Goal: Navigation & Orientation: Find specific page/section

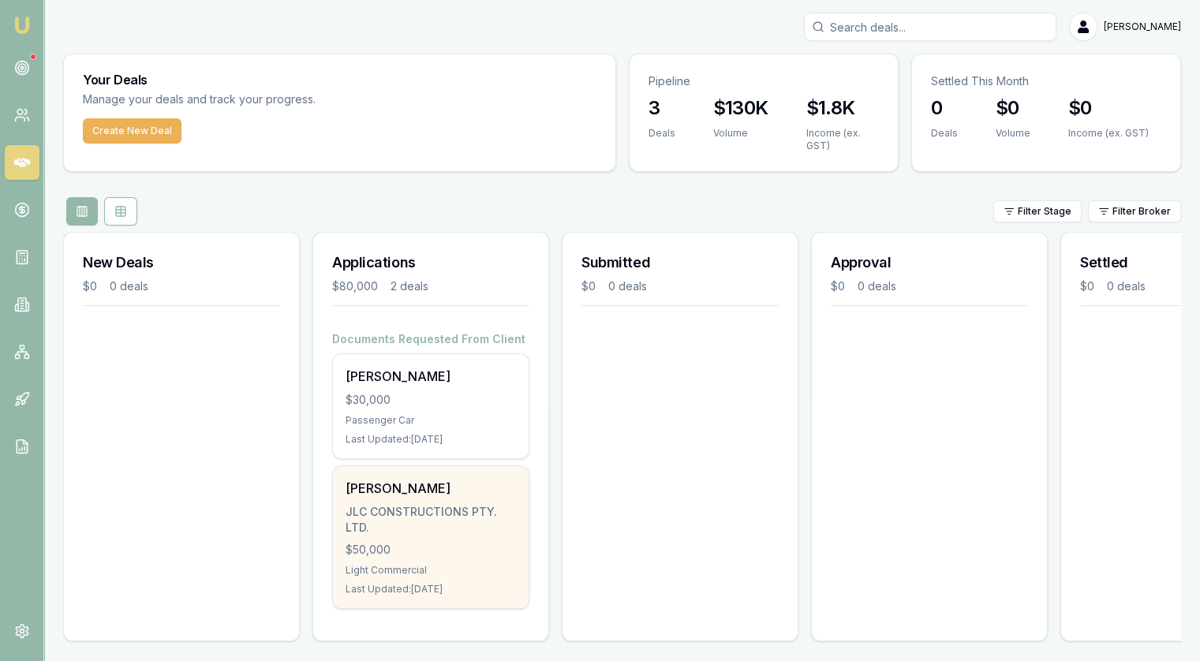
click at [429, 522] on div "JLC CONSTRUCTIONS PTY. LTD." at bounding box center [431, 520] width 170 height 32
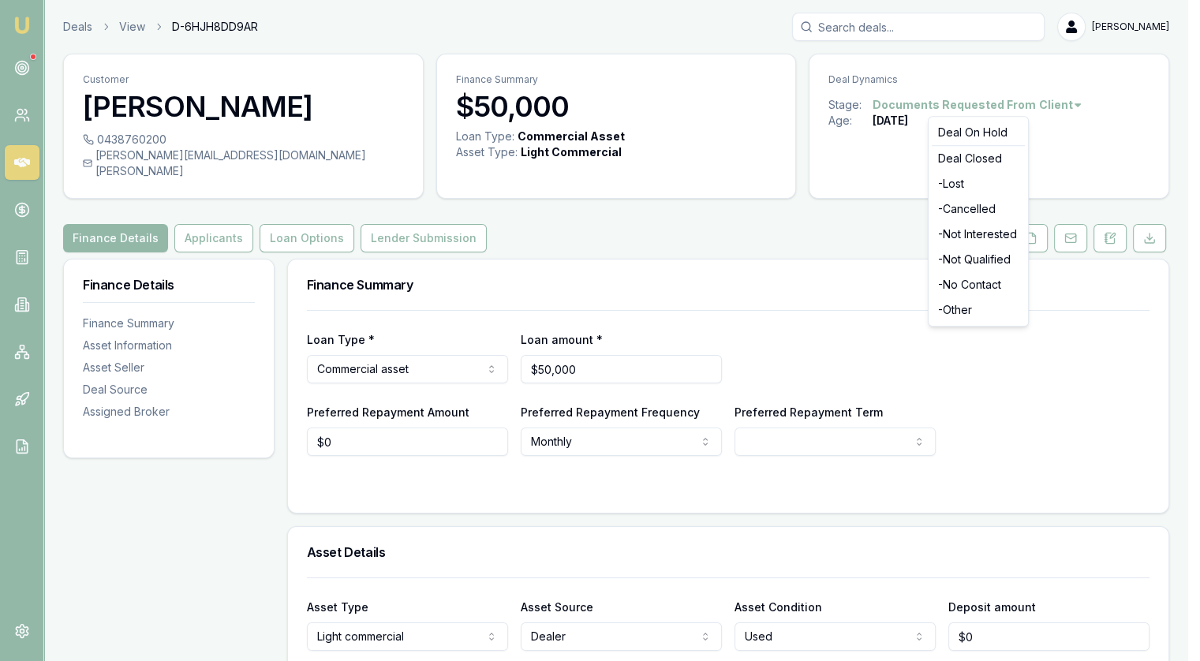
click at [1064, 98] on html "Emu Broker Deals View D-6HJH8DD9AR Jonathan Myers Toggle Menu Customer Chris Ho…" at bounding box center [600, 330] width 1200 height 661
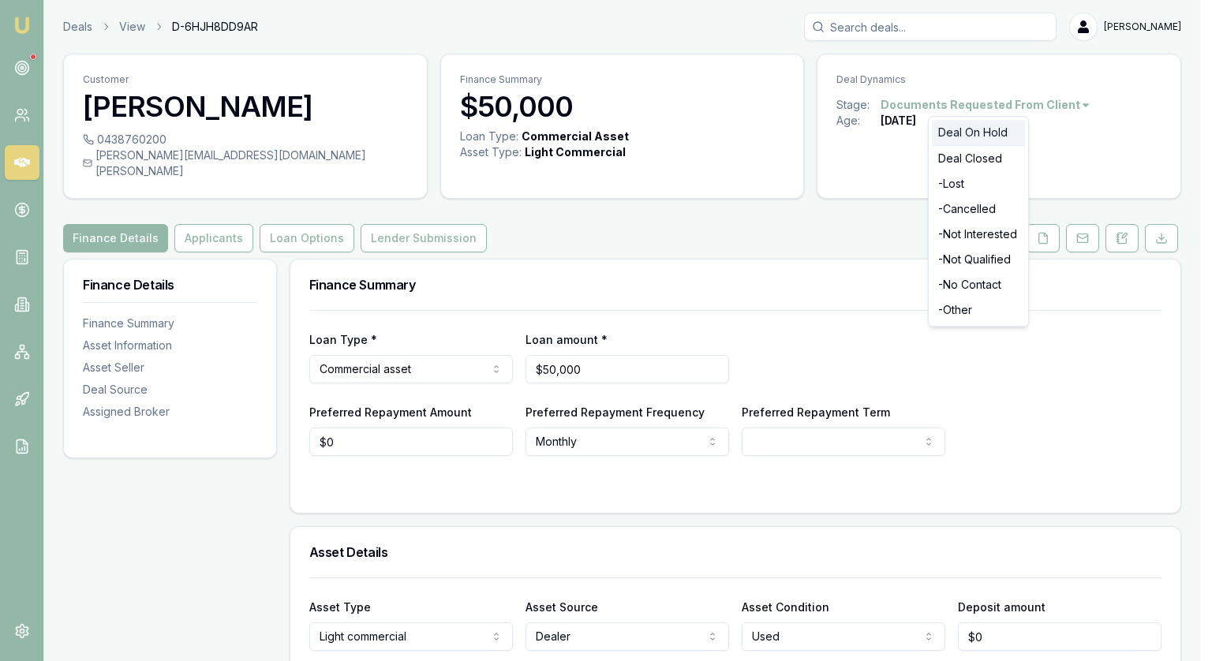
click at [982, 135] on div "Deal On Hold" at bounding box center [978, 132] width 93 height 25
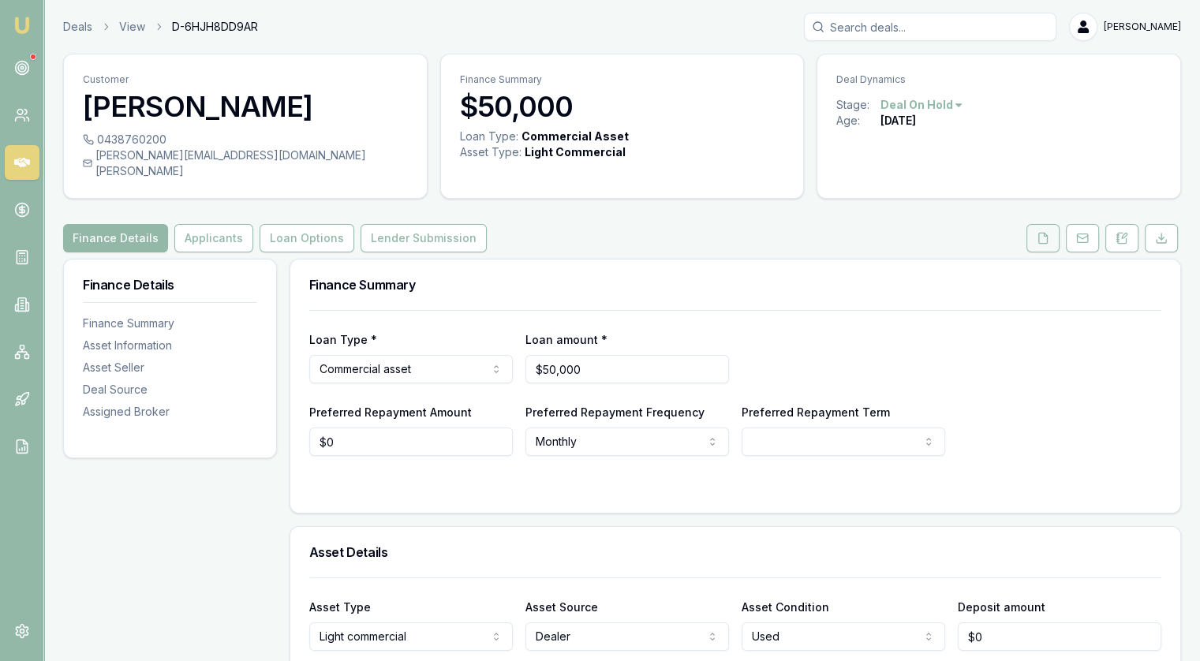
click at [1051, 224] on button at bounding box center [1043, 238] width 33 height 28
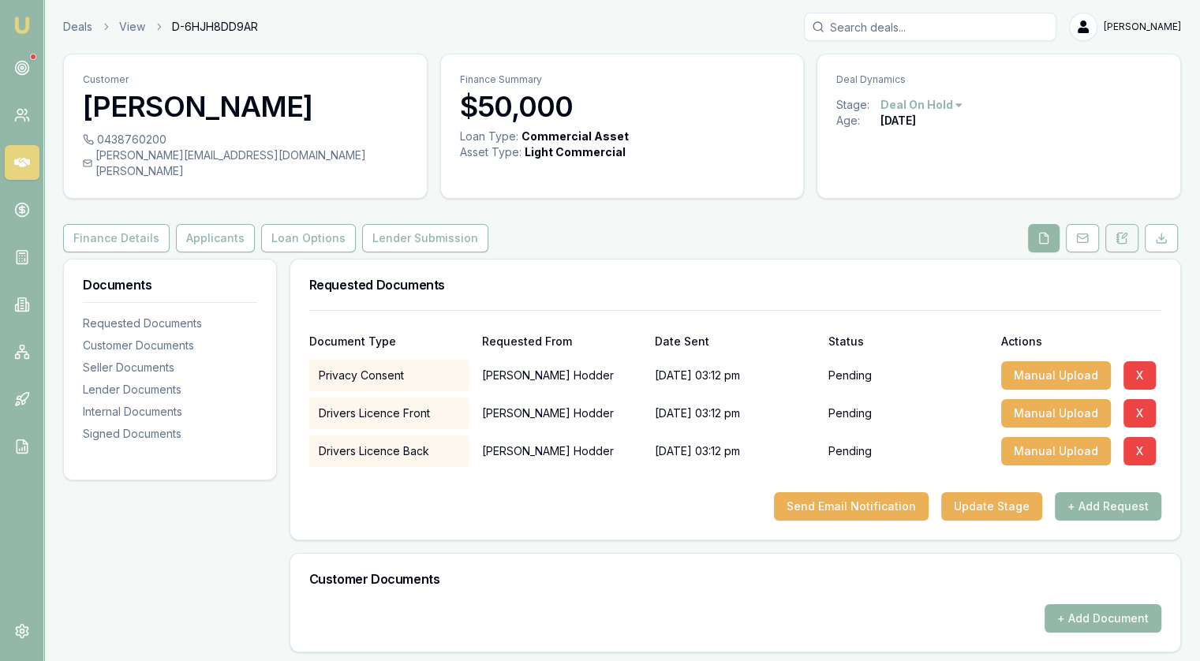
click at [1124, 234] on icon at bounding box center [1124, 236] width 5 height 5
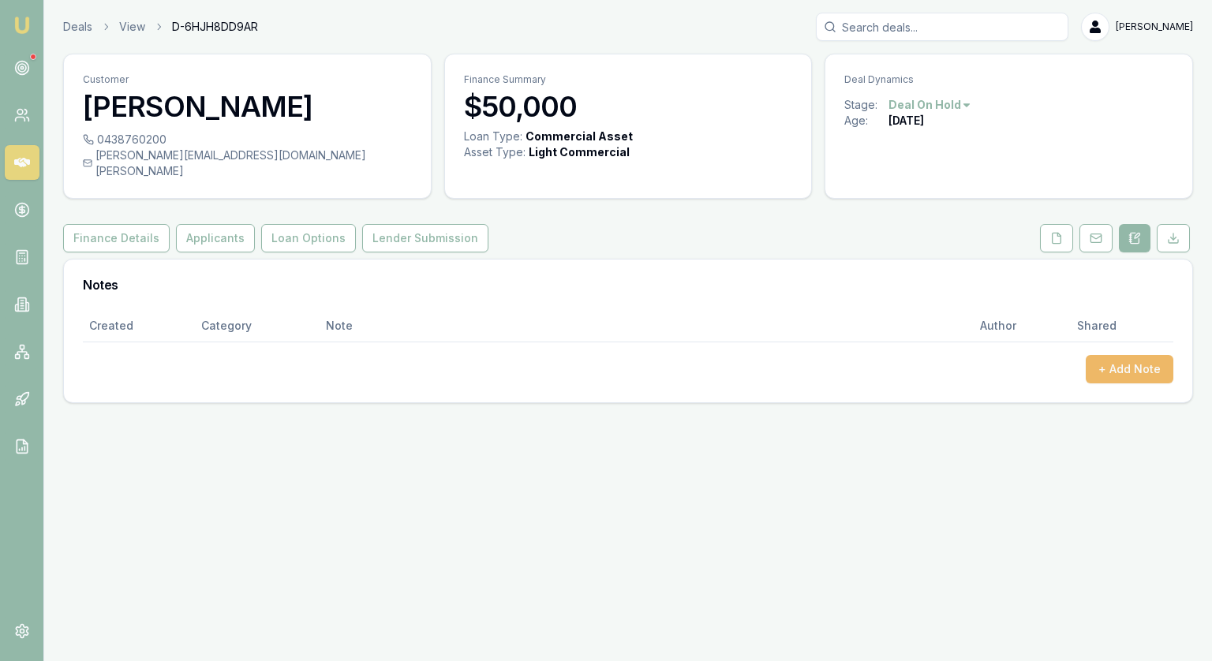
click at [1148, 355] on button "+ Add Note" at bounding box center [1130, 369] width 88 height 28
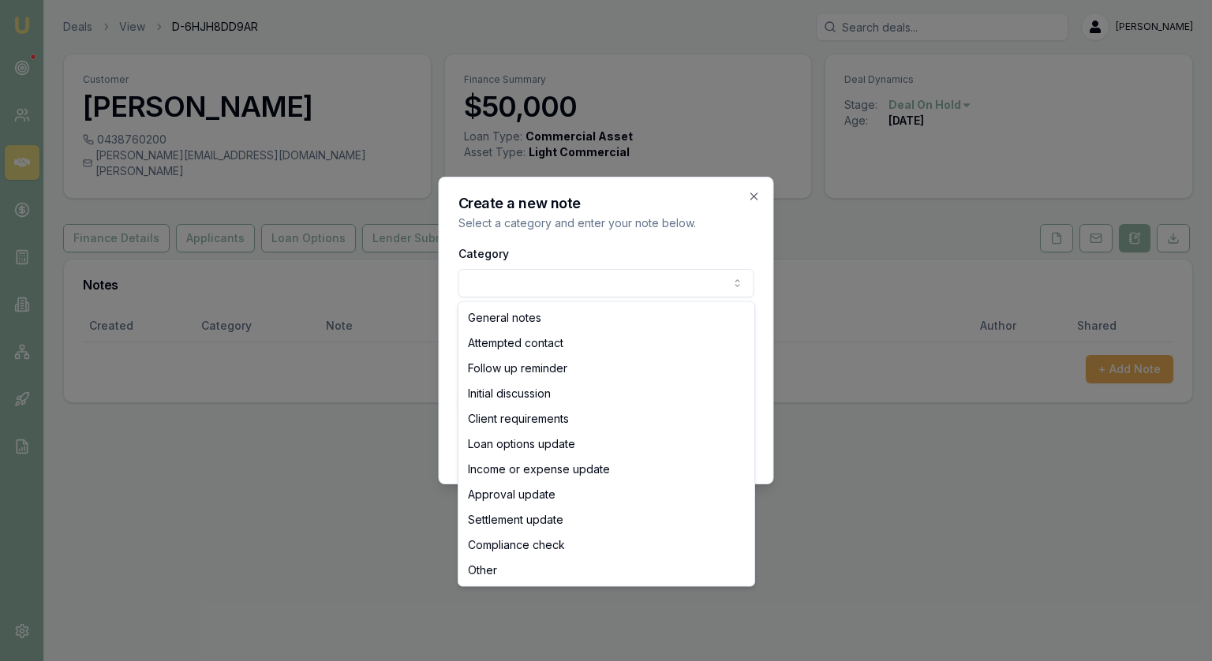
click at [509, 285] on body "Emu Broker Deals View D-6HJH8DD9AR [PERSON_NAME] Toggle Menu Customer [PERSON_N…" at bounding box center [606, 330] width 1212 height 661
click at [303, 523] on div at bounding box center [606, 330] width 1212 height 661
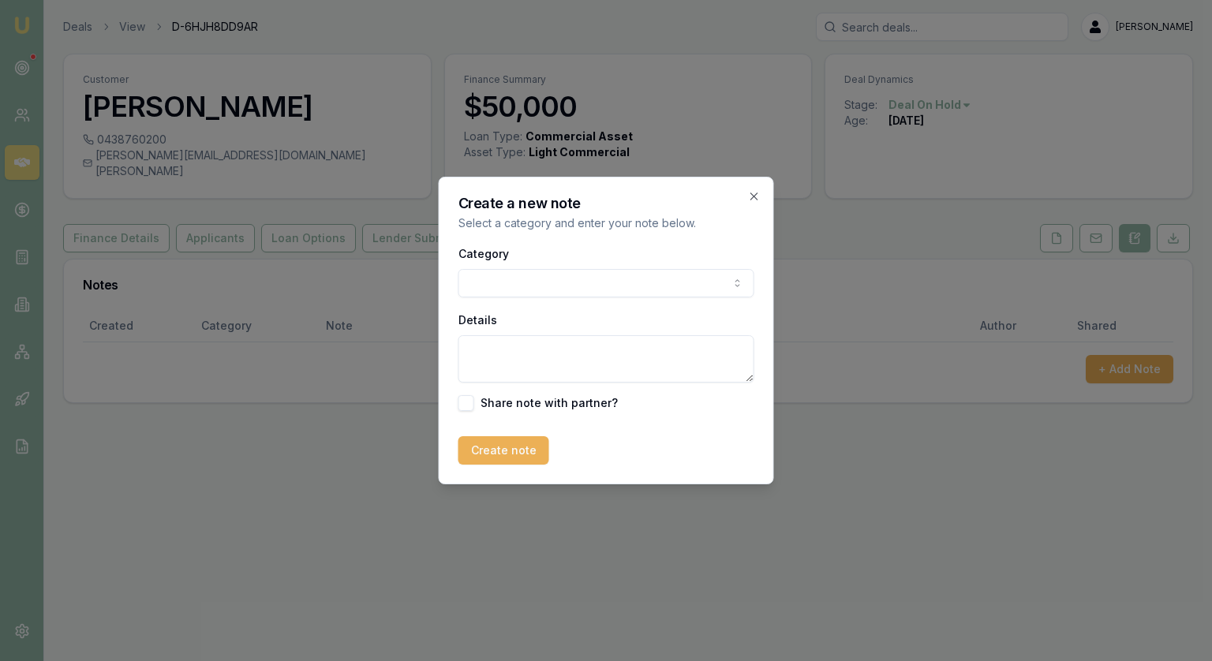
click at [762, 196] on div "Create a new note Select a category and enter your note below. Category General…" at bounding box center [606, 331] width 335 height 308
click at [751, 198] on icon "button" at bounding box center [754, 196] width 13 height 13
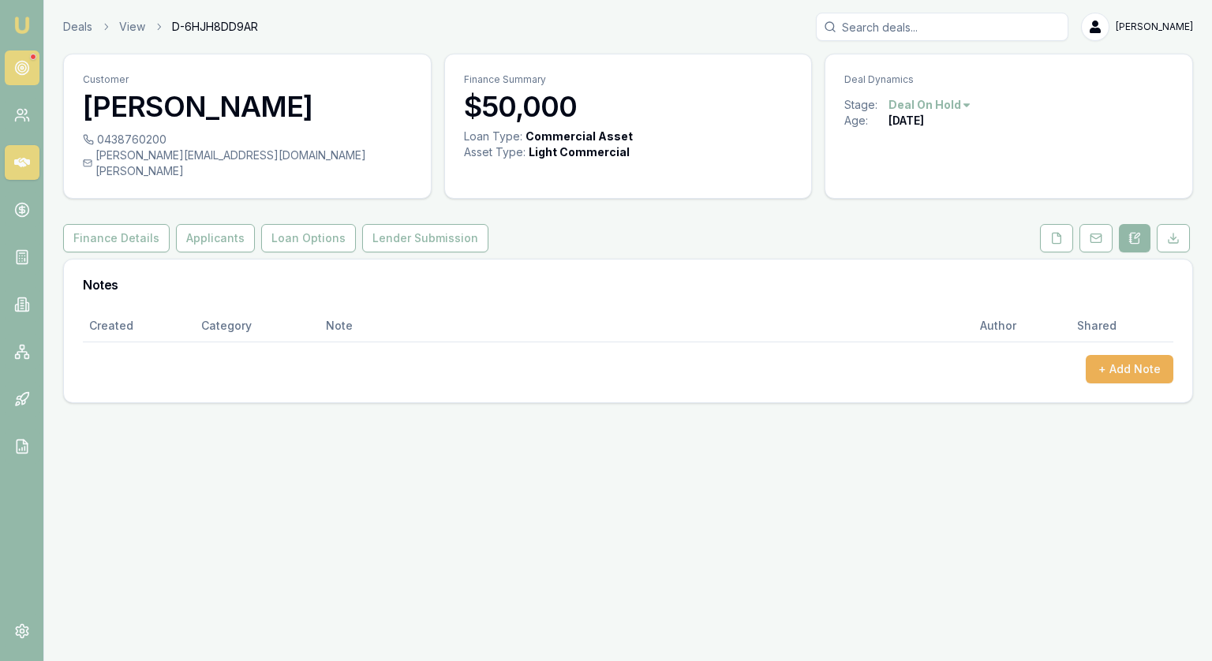
click at [11, 72] on link at bounding box center [22, 68] width 35 height 35
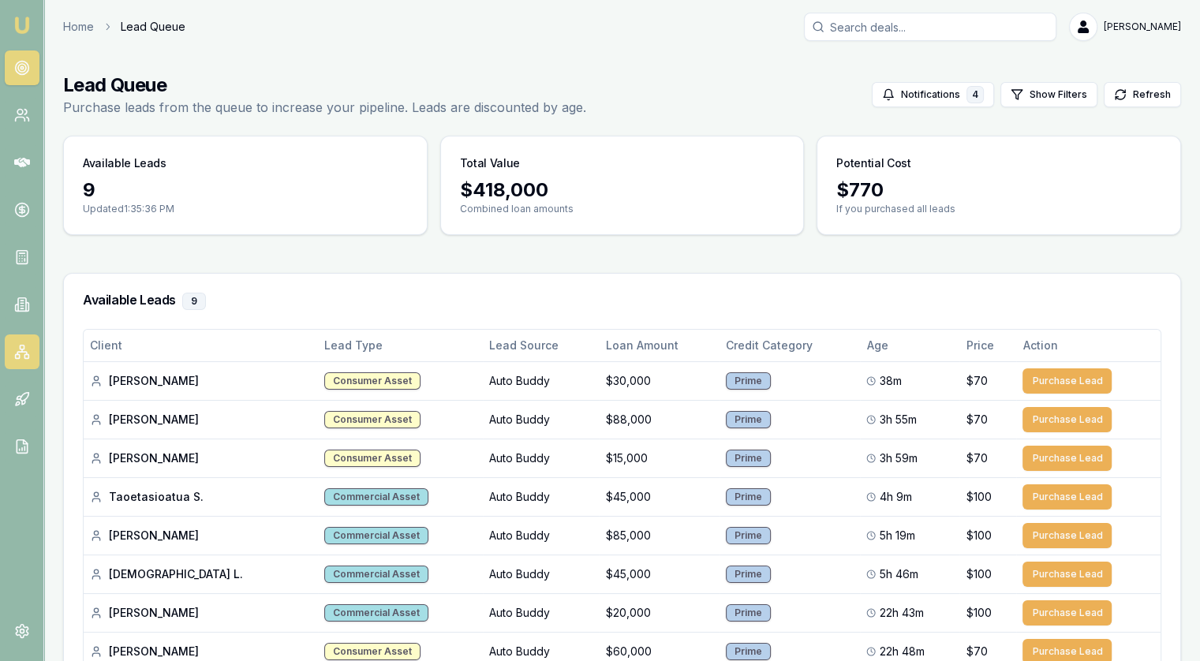
click at [19, 360] on link at bounding box center [22, 352] width 35 height 35
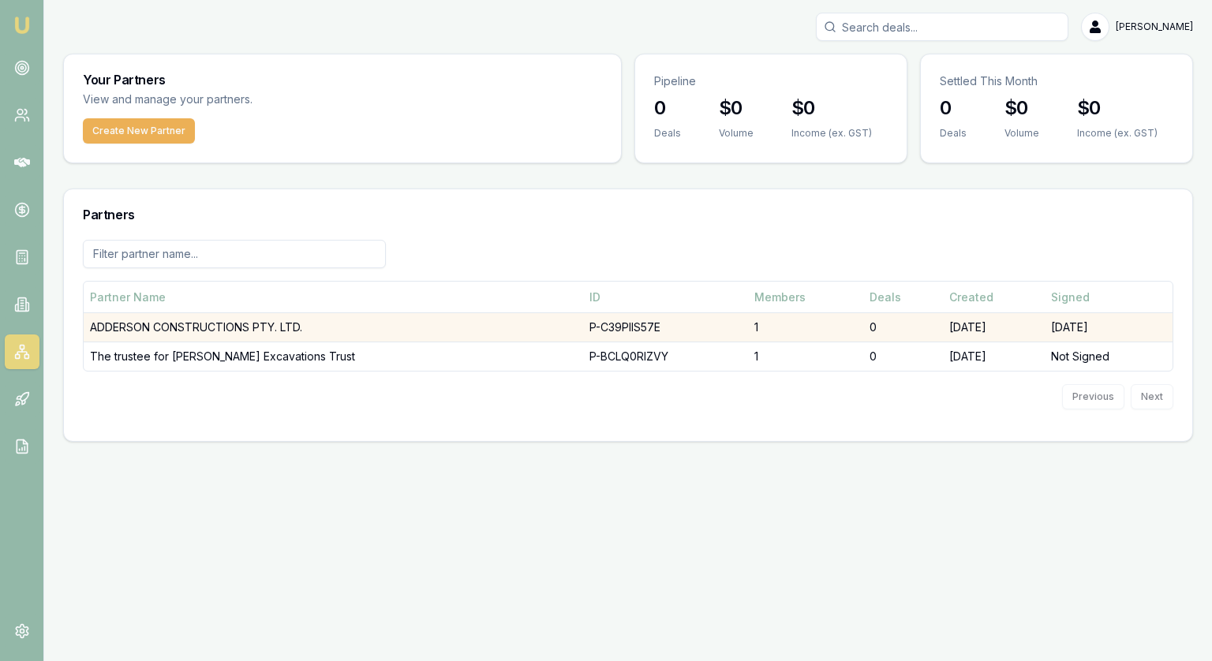
click at [158, 324] on td "ADDERSON CONSTRUCTIONS PTY. LTD." at bounding box center [334, 327] width 500 height 29
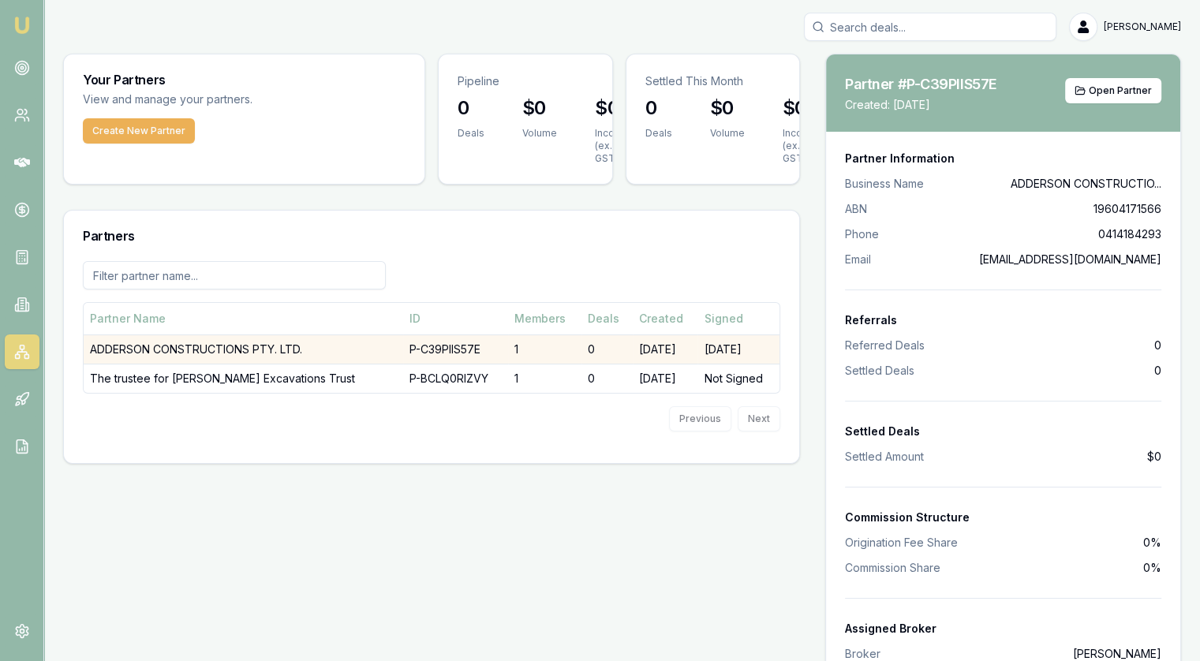
click at [429, 350] on td "P-C39PIIS57E" at bounding box center [455, 349] width 105 height 29
click at [189, 345] on td "ADDERSON CONSTRUCTIONS PTY. LTD." at bounding box center [244, 349] width 320 height 29
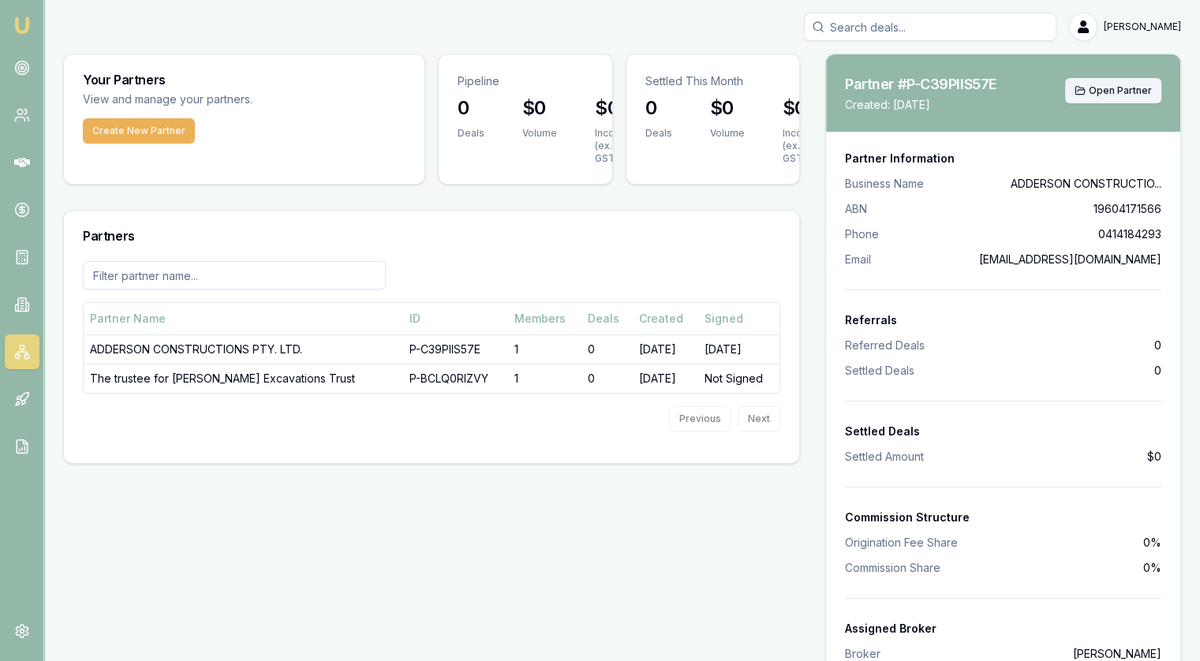
click at [1121, 100] on button "Open Partner" at bounding box center [1113, 90] width 96 height 25
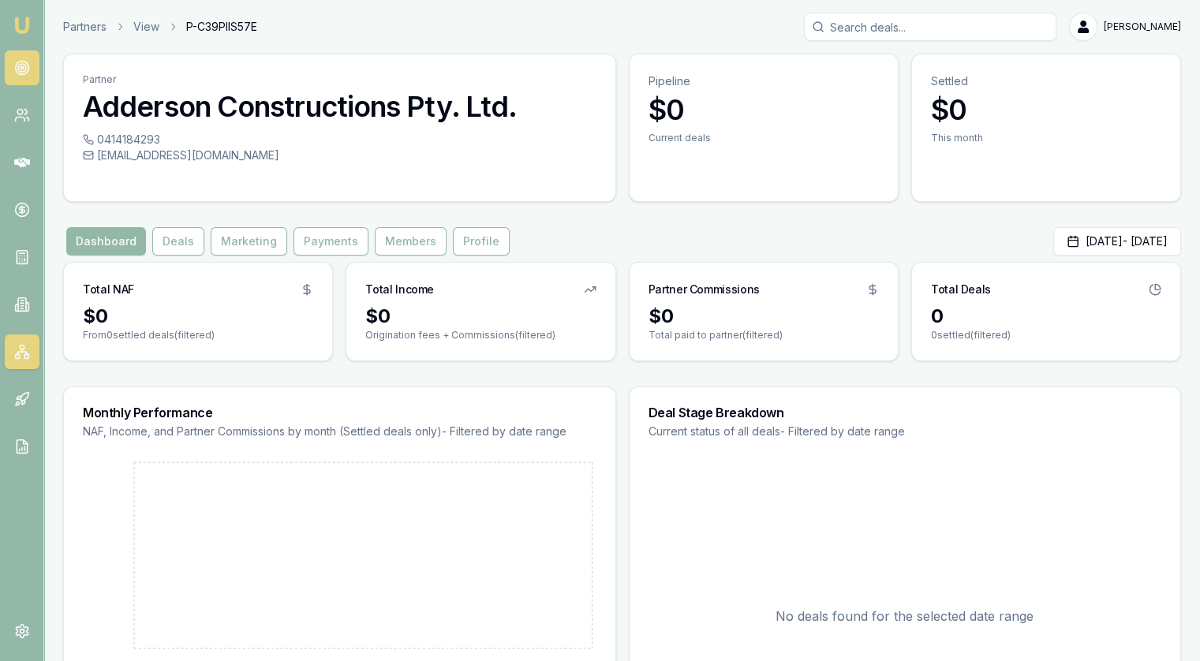
click at [18, 59] on link at bounding box center [22, 68] width 35 height 35
